Goal: Information Seeking & Learning: Learn about a topic

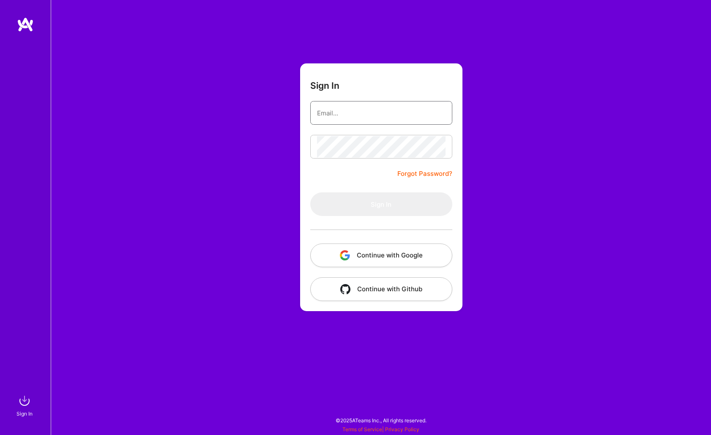
type input "[EMAIL_ADDRESS][DOMAIN_NAME]"
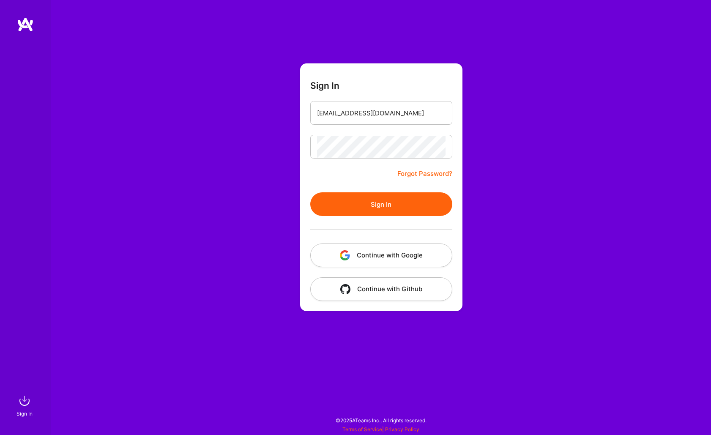
click at [335, 202] on button "Sign In" at bounding box center [381, 204] width 142 height 24
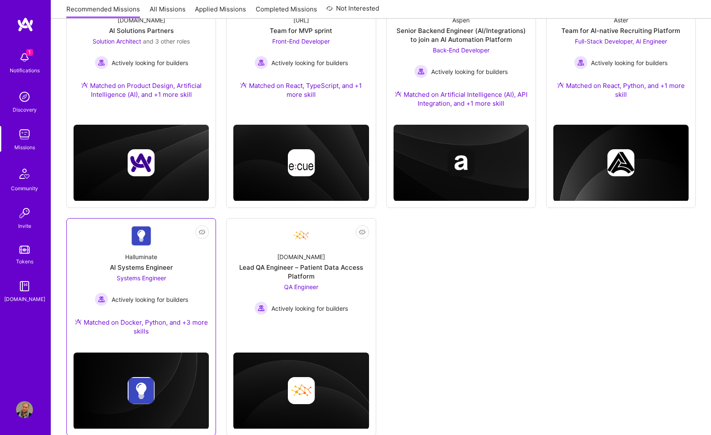
scroll to position [165, 0]
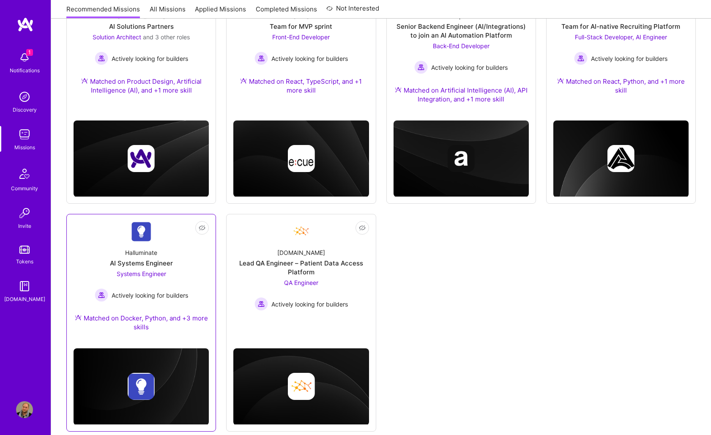
click at [152, 261] on div "AI Systems Engineer" at bounding box center [141, 263] width 63 height 9
